Goal: Information Seeking & Learning: Learn about a topic

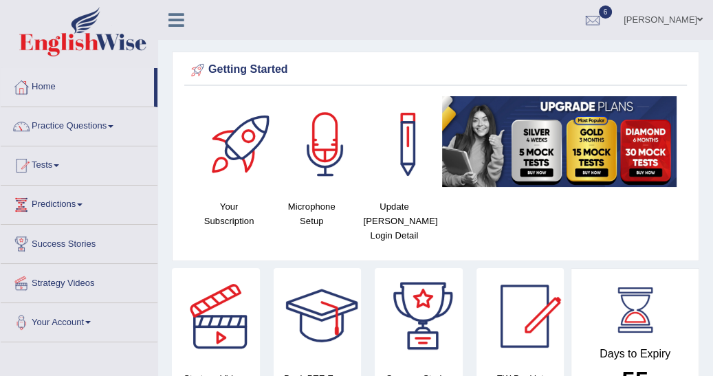
click at [443, 30] on ul "Emad Toggle navigation Username: emad_mt Access Type: Online Subscription: Diam…" at bounding box center [519, 19] width 389 height 39
click at [59, 164] on span at bounding box center [57, 165] width 6 height 3
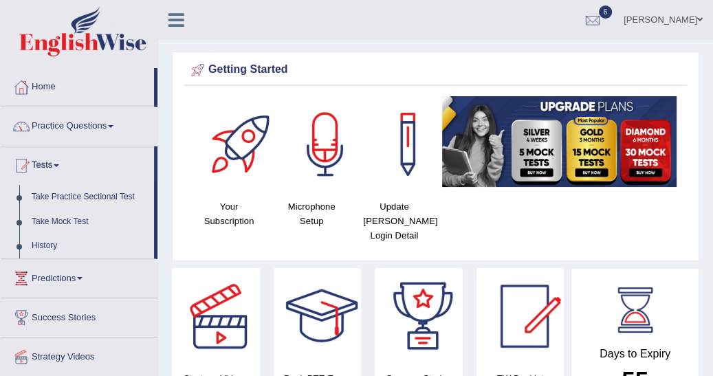
click at [50, 245] on link "History" at bounding box center [89, 246] width 129 height 25
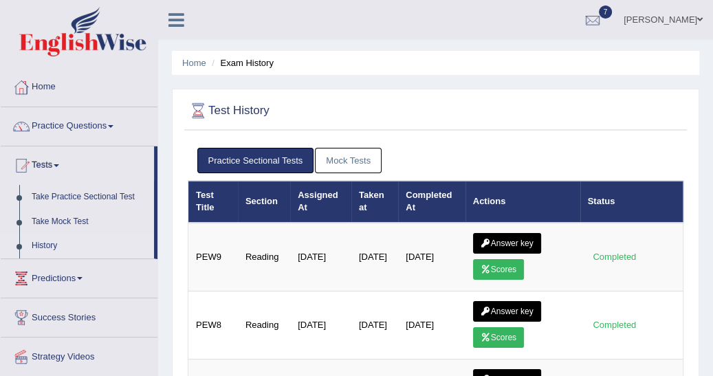
click at [499, 261] on link "Scores" at bounding box center [498, 269] width 51 height 21
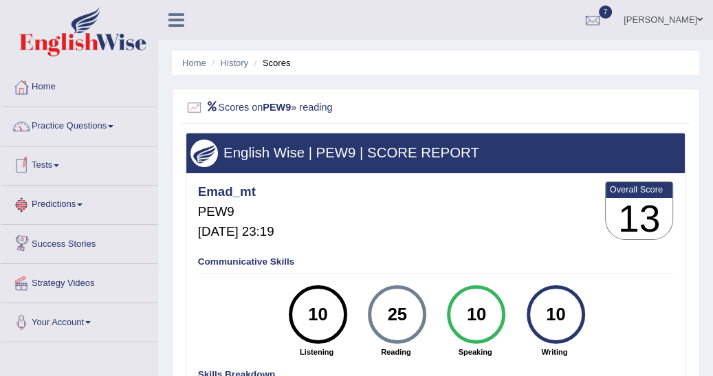
click at [62, 162] on link "Tests" at bounding box center [79, 163] width 157 height 34
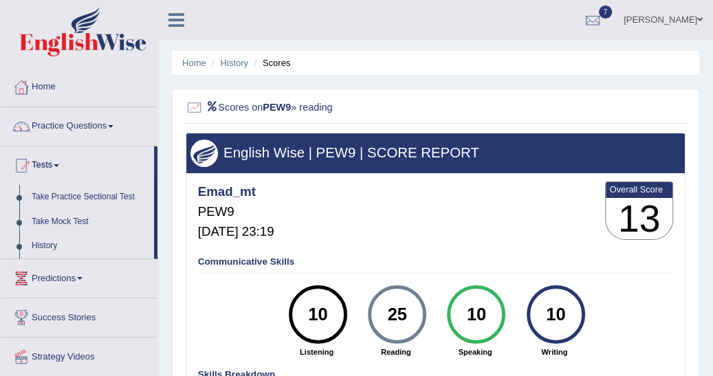
click at [51, 246] on link "History" at bounding box center [89, 246] width 129 height 25
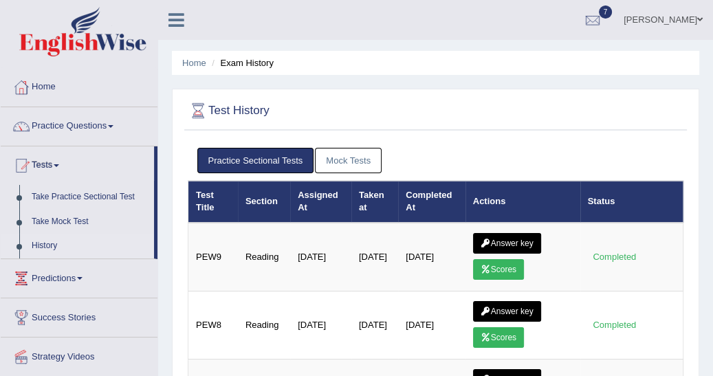
click at [514, 241] on link "Answer key" at bounding box center [507, 243] width 68 height 21
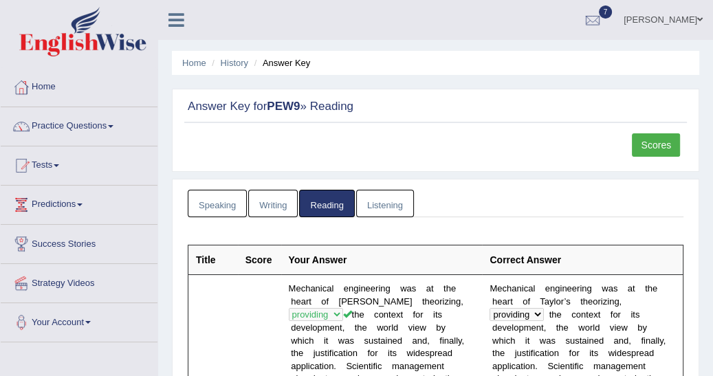
click at [76, 279] on link "Strategy Videos" at bounding box center [79, 281] width 157 height 34
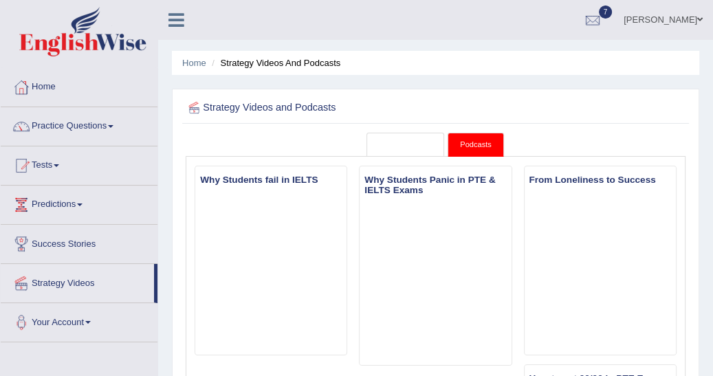
click at [403, 143] on link "Strategy Videos" at bounding box center [406, 145] width 78 height 24
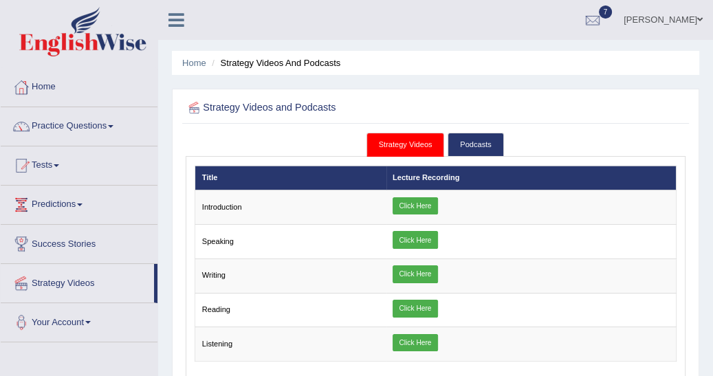
click at [423, 342] on link "Click Here" at bounding box center [415, 343] width 45 height 18
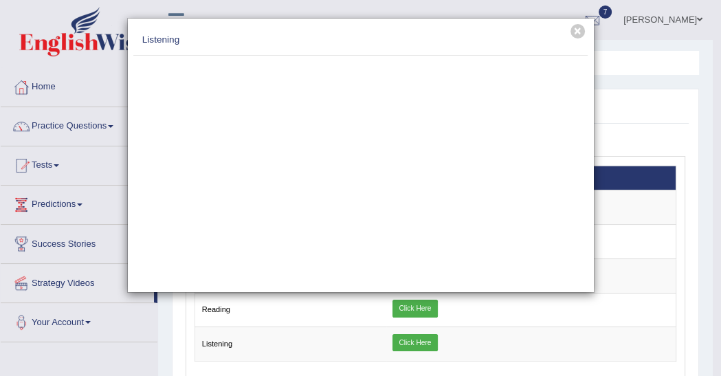
click at [423, 342] on div "× Listening" at bounding box center [360, 188] width 721 height 376
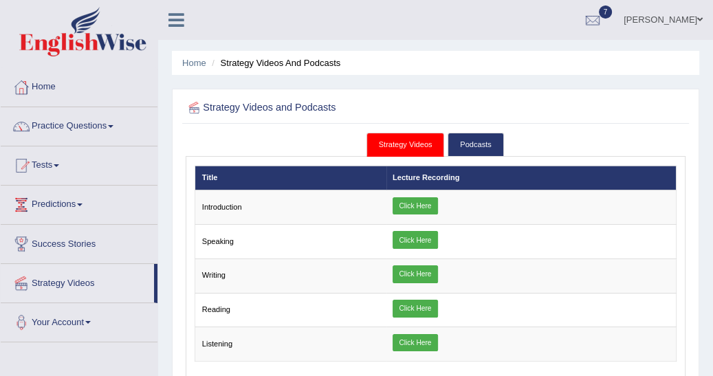
click at [421, 338] on link "Click Here" at bounding box center [415, 343] width 45 height 18
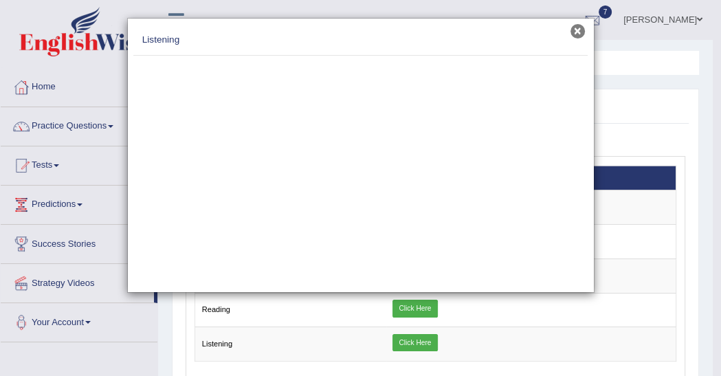
click at [578, 25] on button "×" at bounding box center [578, 31] width 14 height 14
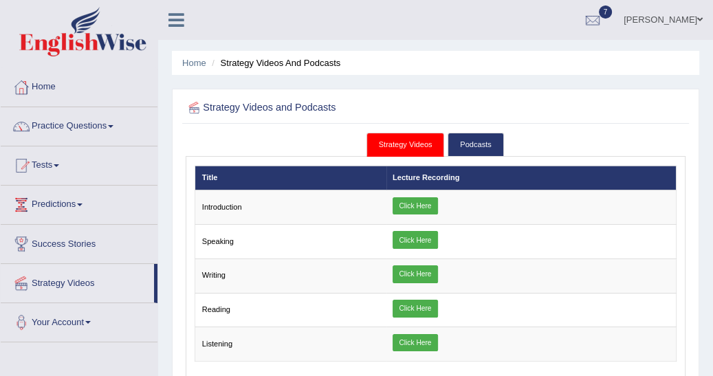
click at [59, 165] on span at bounding box center [57, 165] width 6 height 3
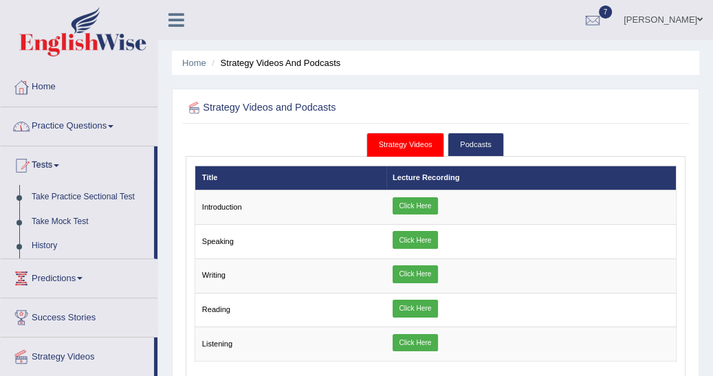
click at [116, 124] on link "Practice Questions" at bounding box center [79, 124] width 157 height 34
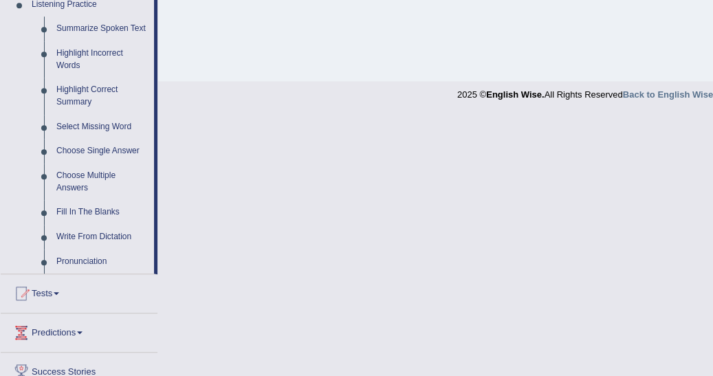
scroll to position [616, 0]
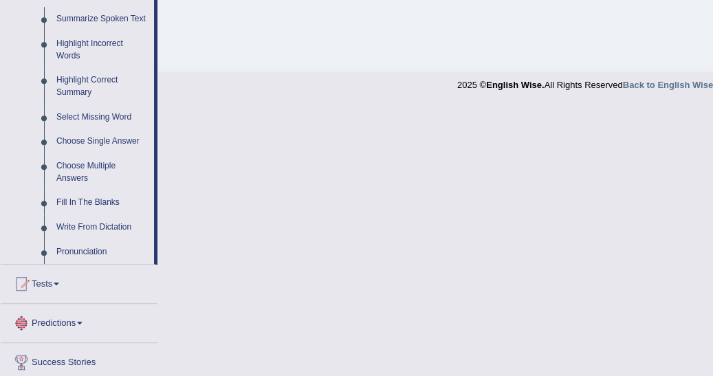
click at [105, 226] on link "Write From Dictation" at bounding box center [102, 227] width 104 height 25
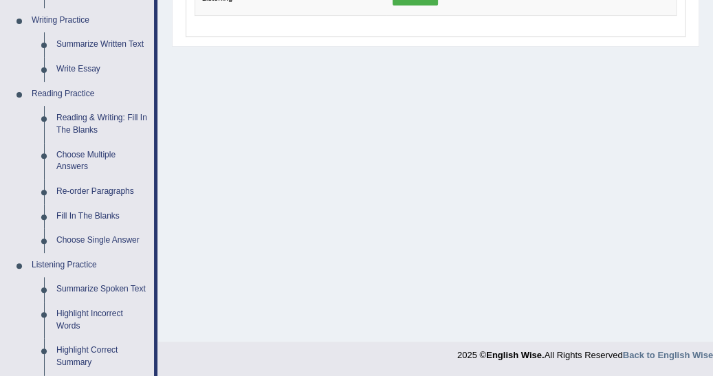
scroll to position [594, 0]
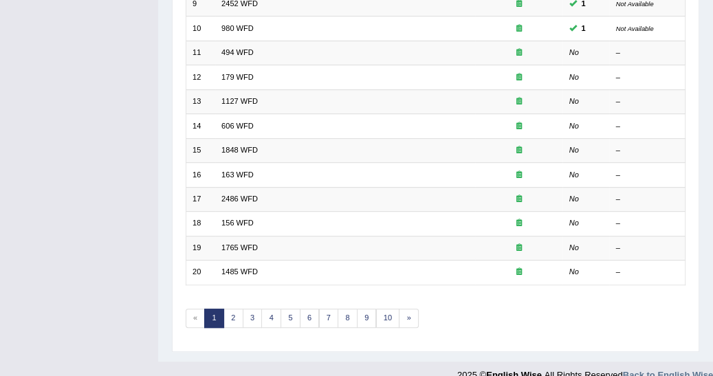
scroll to position [415, 0]
click at [520, 47] on icon at bounding box center [519, 51] width 6 height 8
click at [242, 47] on link "494 WFD" at bounding box center [237, 51] width 32 height 8
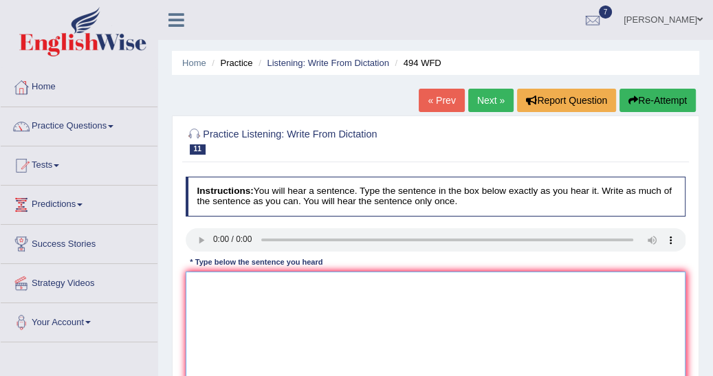
click at [195, 278] on textarea at bounding box center [436, 328] width 501 height 113
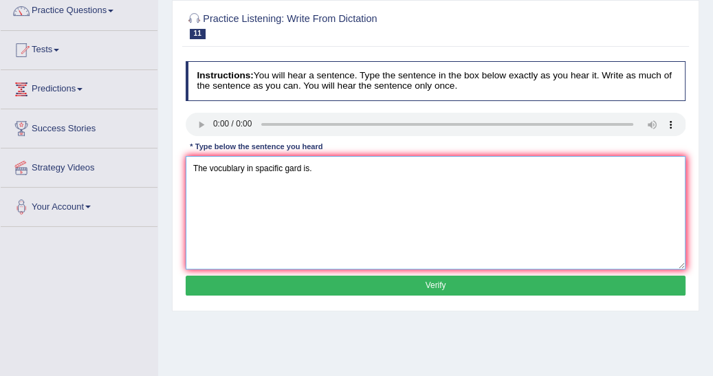
scroll to position [132, 0]
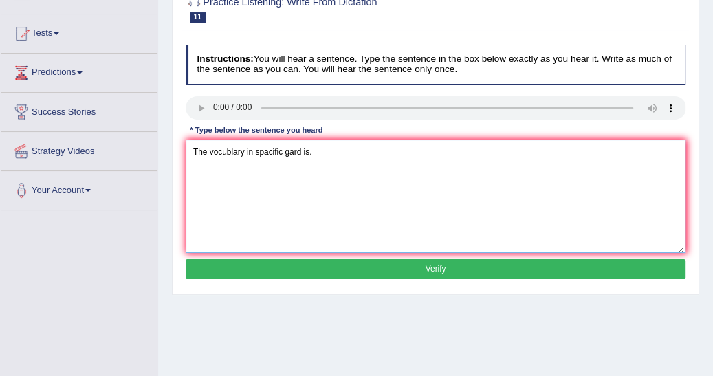
type textarea "The vocublary in spacific gard is."
click at [435, 265] on button "Verify" at bounding box center [436, 269] width 501 height 20
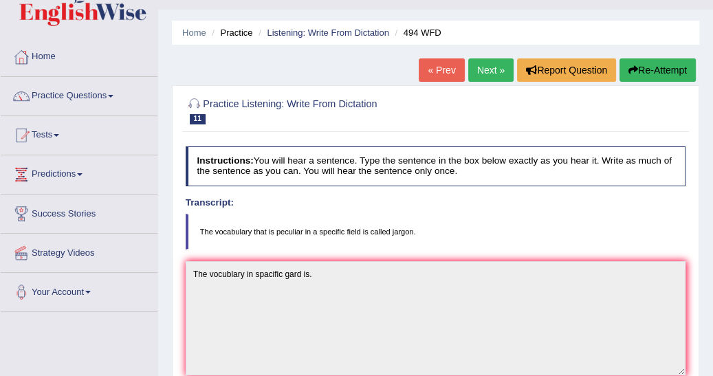
scroll to position [28, 0]
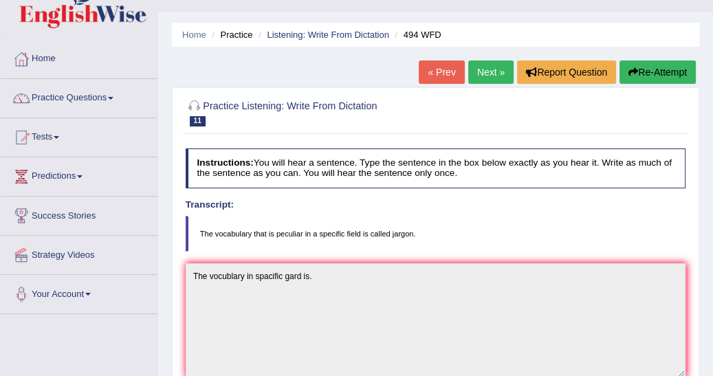
click at [648, 66] on button "Re-Attempt" at bounding box center [658, 72] width 76 height 23
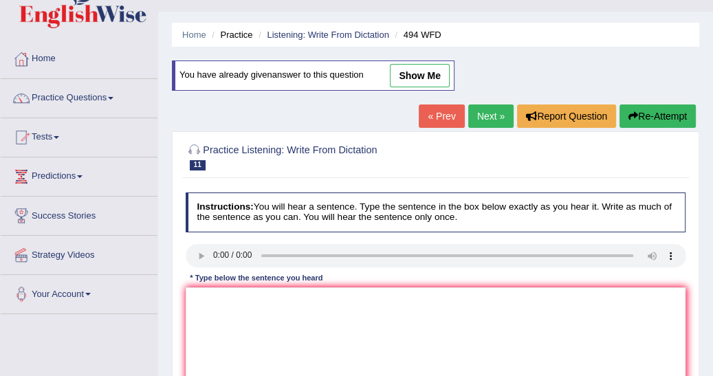
scroll to position [28, 0]
click at [190, 308] on textarea at bounding box center [436, 343] width 501 height 113
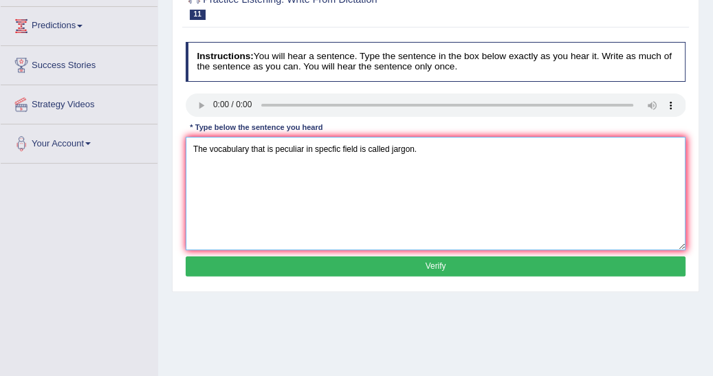
scroll to position [182, 0]
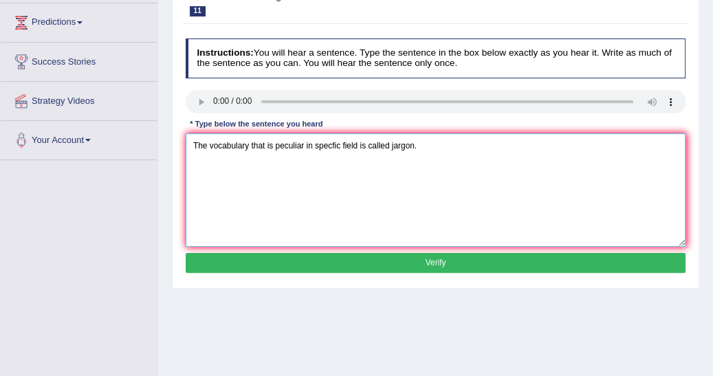
type textarea "The vocabulary that is peculiar in specfic field is called jargon."
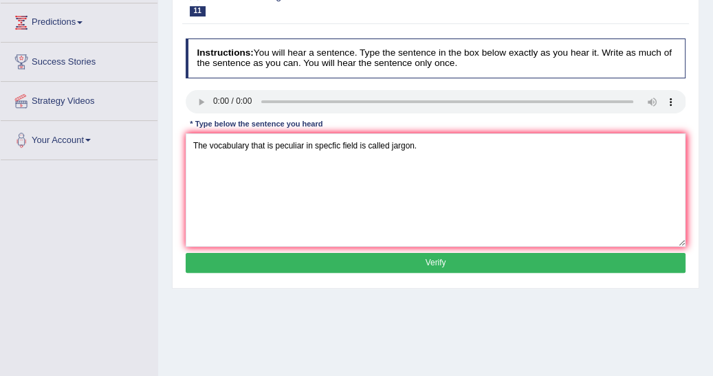
click at [447, 259] on button "Verify" at bounding box center [436, 263] width 501 height 20
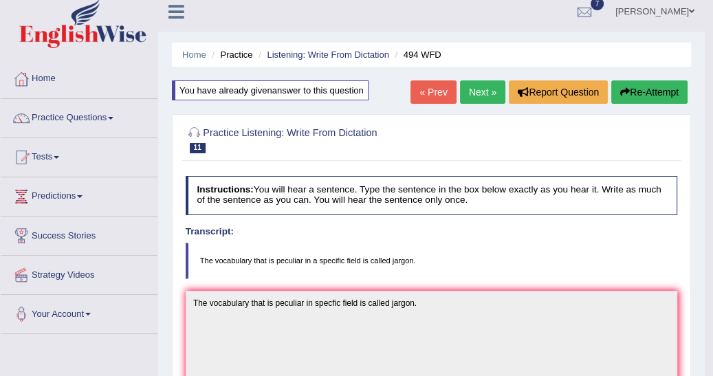
scroll to position [0, 0]
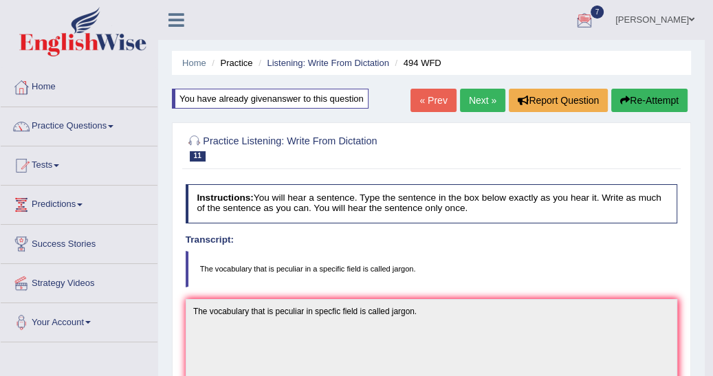
click at [479, 99] on link "Next »" at bounding box center [482, 100] width 45 height 23
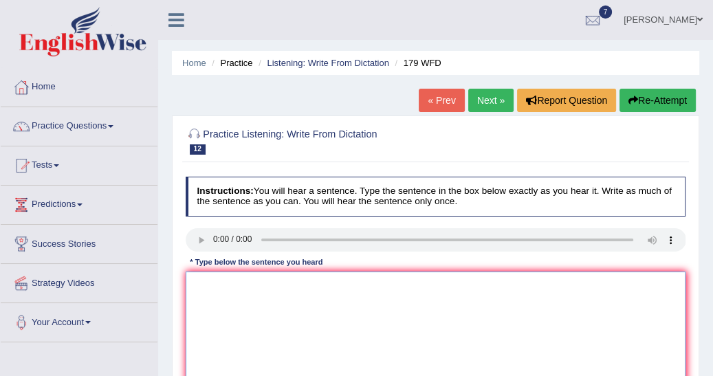
click at [193, 275] on textarea at bounding box center [436, 328] width 501 height 113
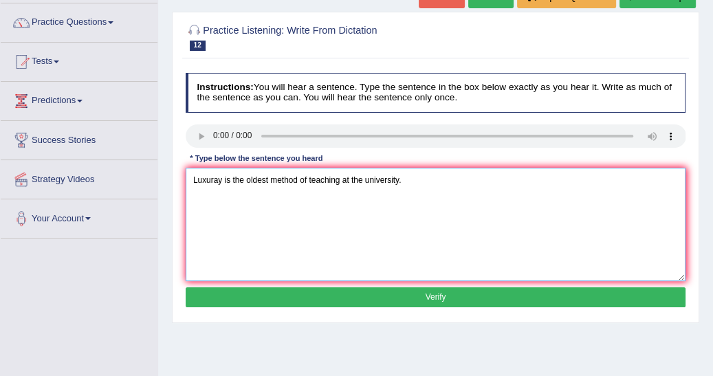
scroll to position [110, 0]
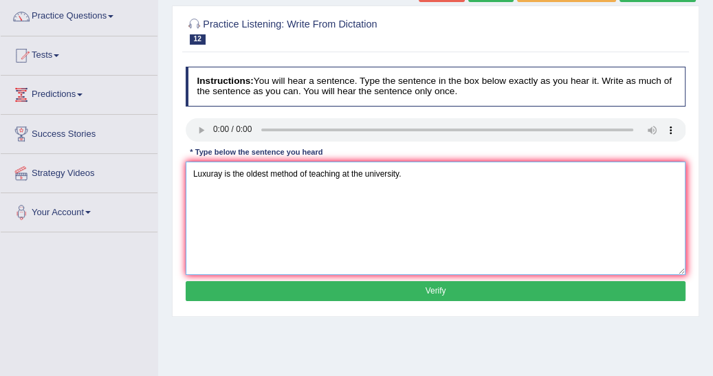
type textarea "Luxuray is the oldest method of teaching at the university."
click at [432, 292] on button "Verify" at bounding box center [436, 291] width 501 height 20
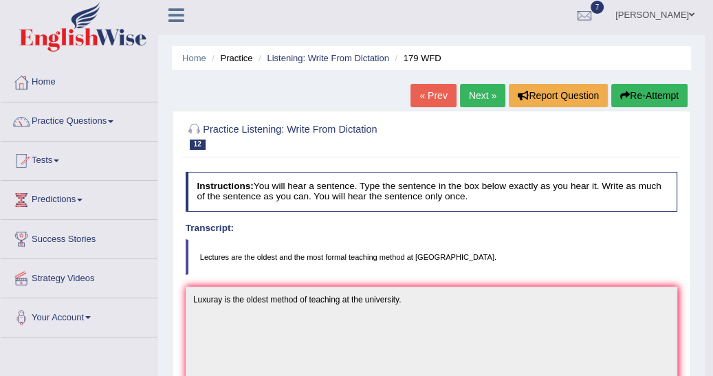
scroll to position [0, 0]
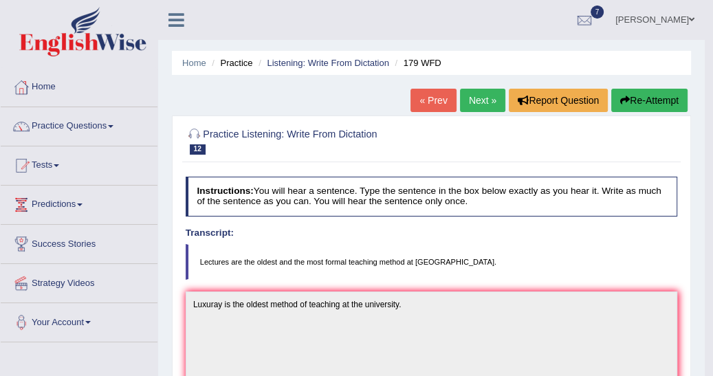
click at [631, 102] on button "Re-Attempt" at bounding box center [649, 100] width 76 height 23
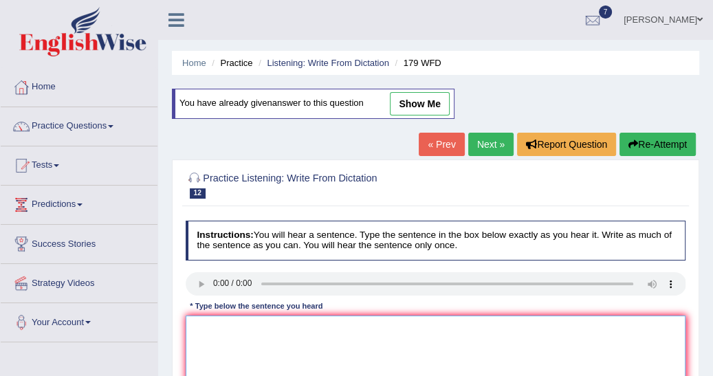
click at [201, 331] on textarea at bounding box center [436, 372] width 501 height 113
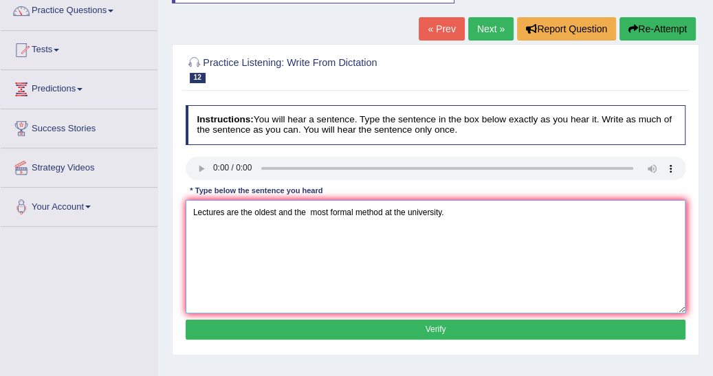
scroll to position [132, 0]
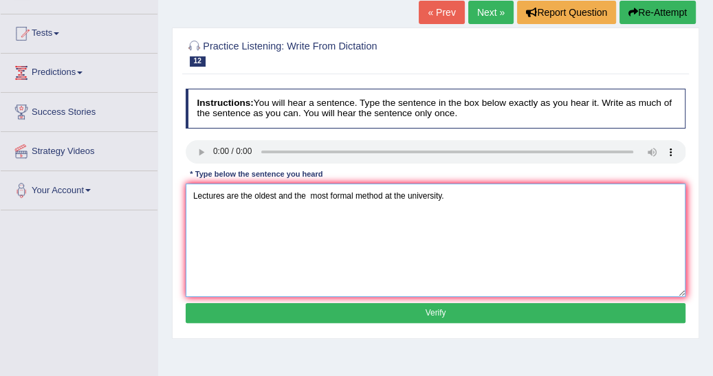
type textarea "Lectures are the oldest and the most formal method at the university."
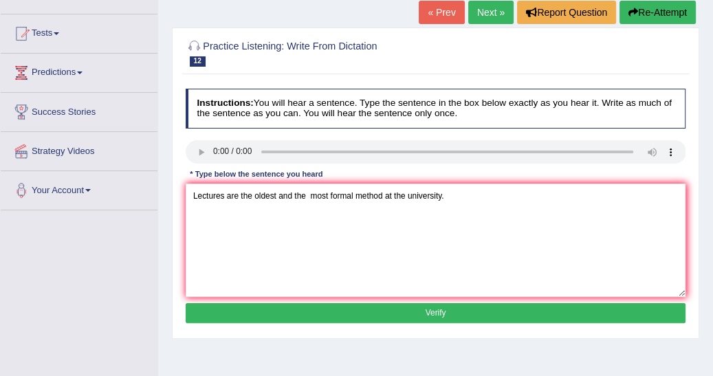
click at [452, 314] on button "Verify" at bounding box center [436, 313] width 501 height 20
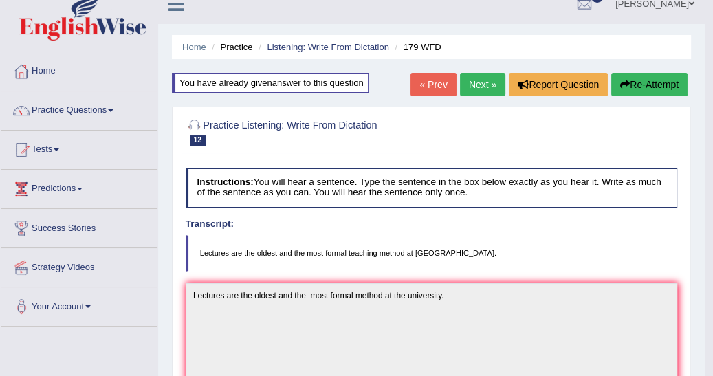
scroll to position [14, 0]
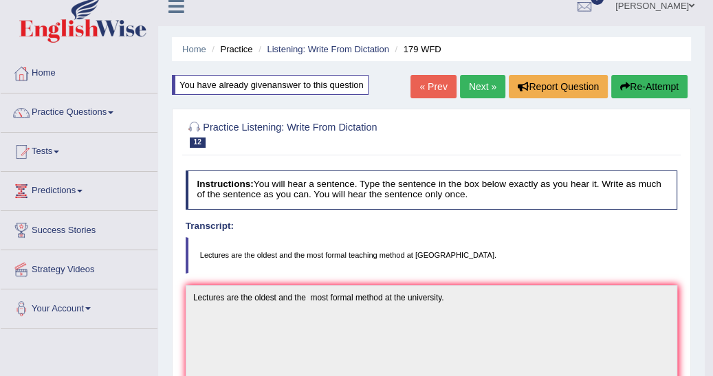
click at [483, 86] on link "Next »" at bounding box center [482, 86] width 45 height 23
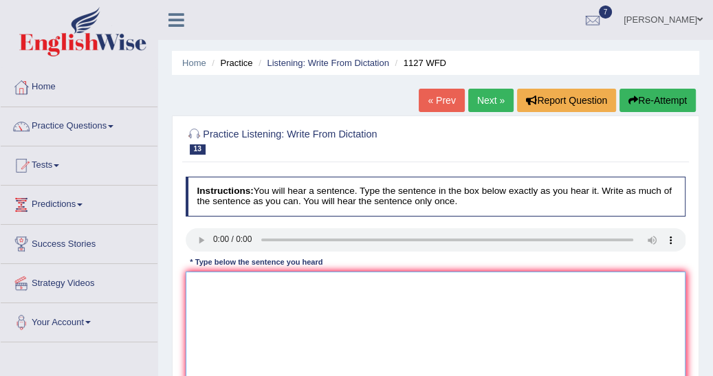
click at [190, 280] on textarea at bounding box center [436, 328] width 501 height 113
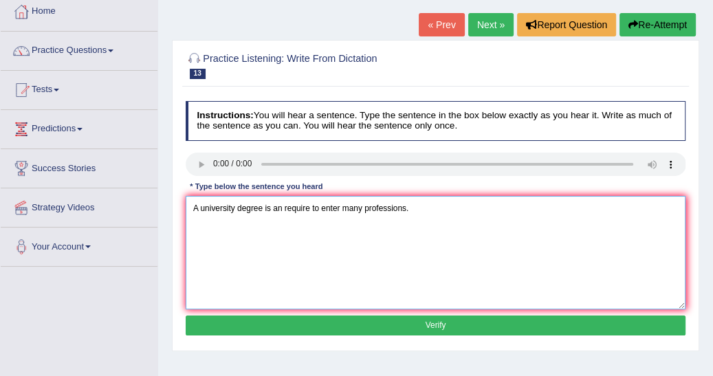
scroll to position [88, 0]
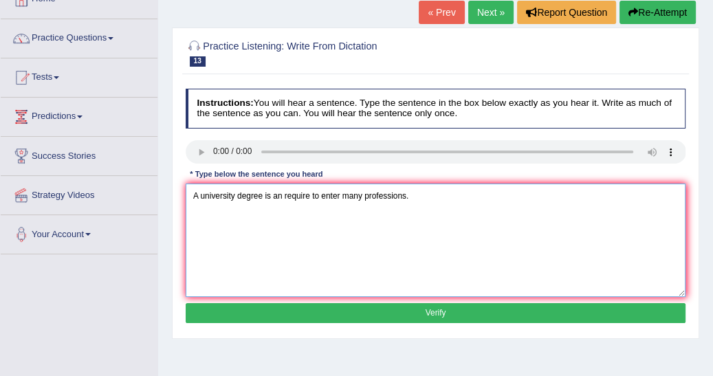
type textarea "A university degree is an require to enter many professions."
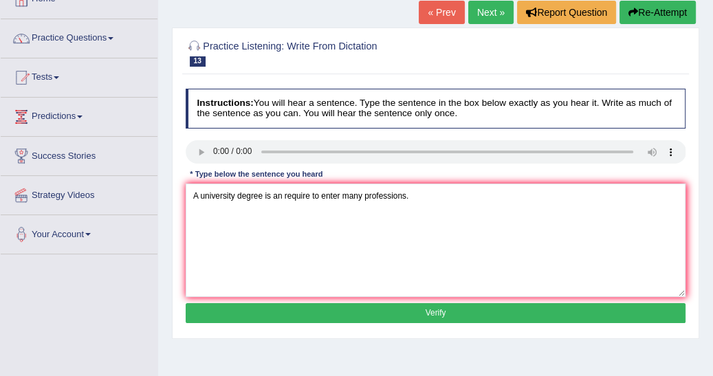
click at [487, 314] on button "Verify" at bounding box center [436, 313] width 501 height 20
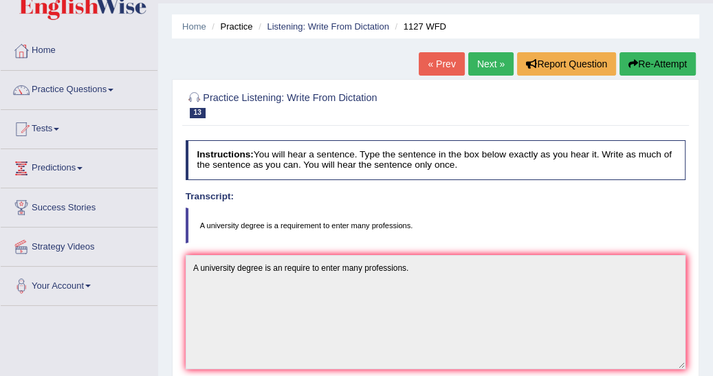
scroll to position [22, 0]
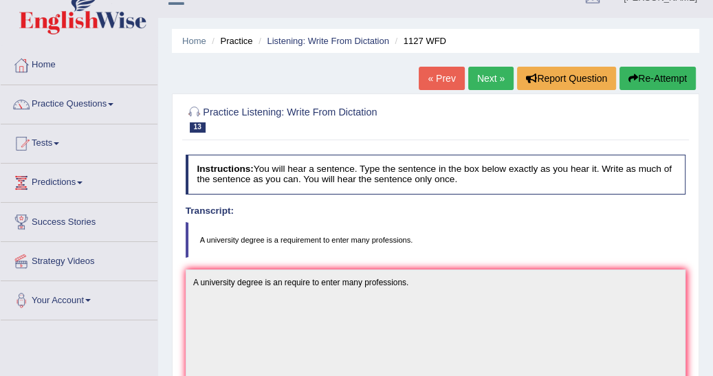
click at [488, 78] on link "Next »" at bounding box center [490, 78] width 45 height 23
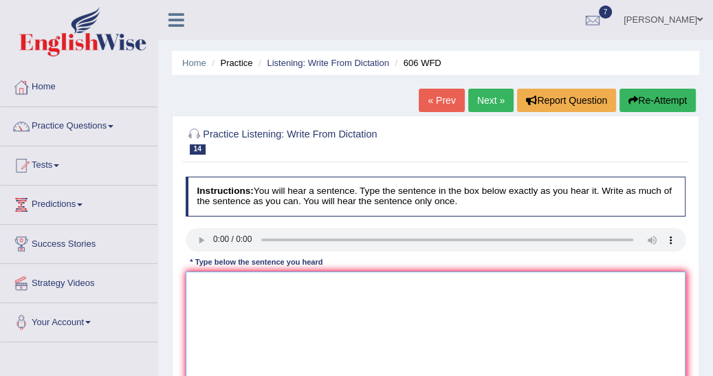
click at [197, 274] on textarea at bounding box center [436, 328] width 501 height 113
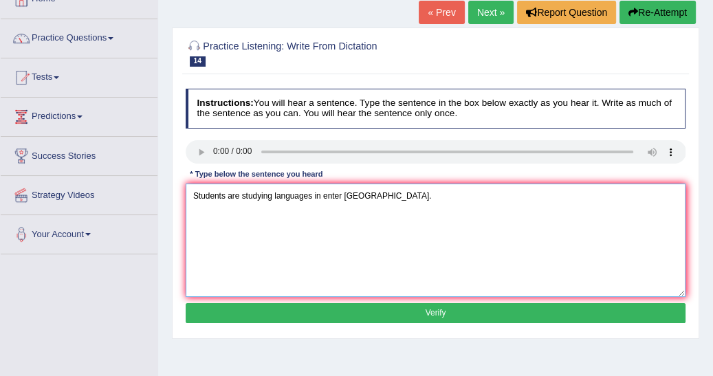
scroll to position [110, 0]
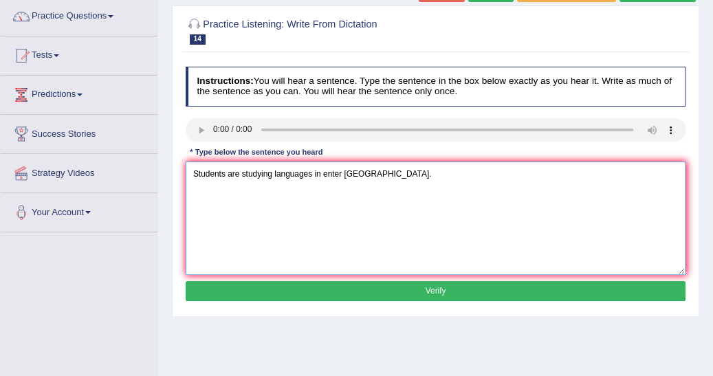
type textarea "Students are studying languages in enter [GEOGRAPHIC_DATA]."
click at [419, 288] on button "Verify" at bounding box center [436, 291] width 501 height 20
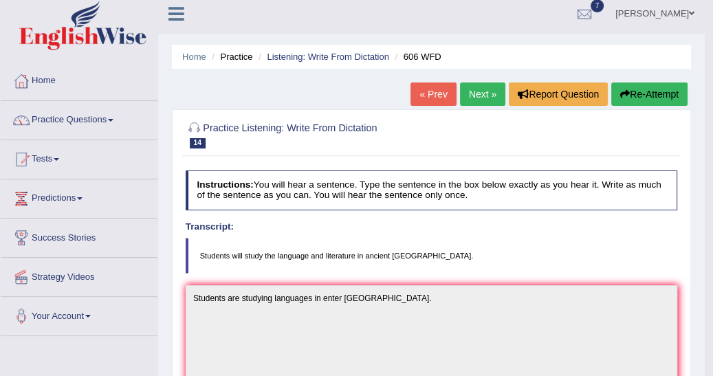
scroll to position [0, 0]
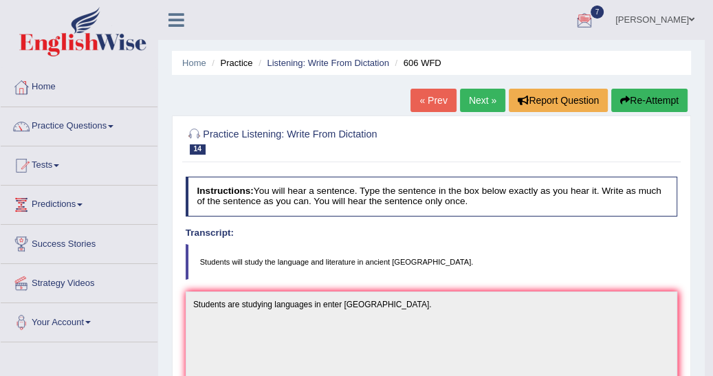
click at [633, 96] on button "Re-Attempt" at bounding box center [649, 100] width 76 height 23
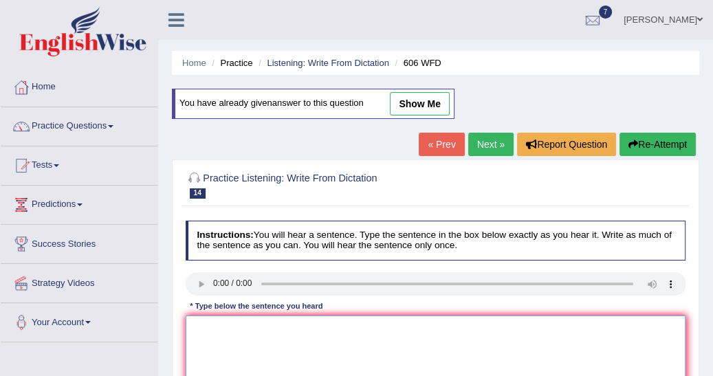
click at [206, 329] on textarea at bounding box center [436, 372] width 501 height 113
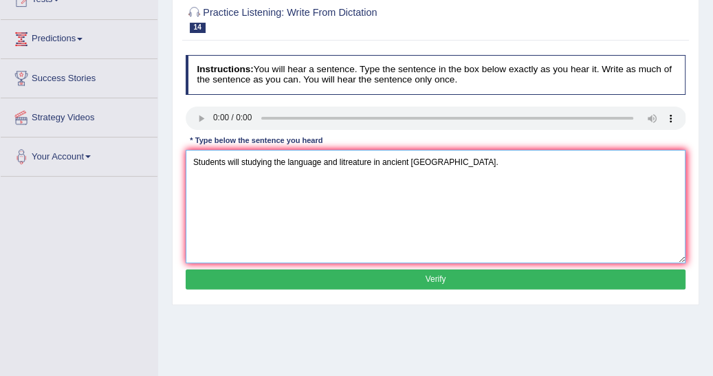
scroll to position [176, 0]
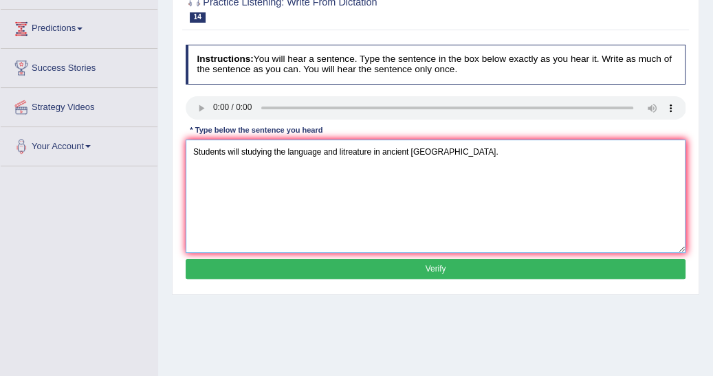
type textarea "Students will studying the language and litreature in ancient [GEOGRAPHIC_DATA]."
click at [425, 266] on button "Verify" at bounding box center [436, 269] width 501 height 20
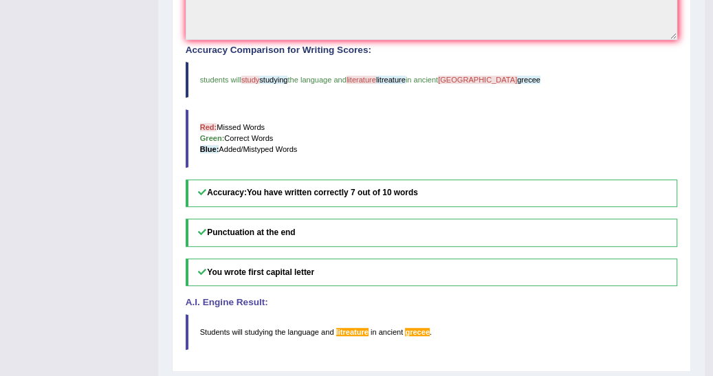
scroll to position [374, 0]
